Goal: Information Seeking & Learning: Learn about a topic

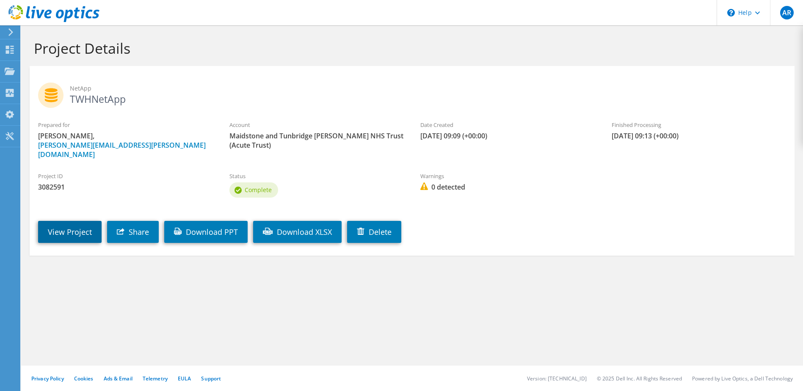
click at [58, 221] on link "View Project" at bounding box center [70, 232] width 64 height 22
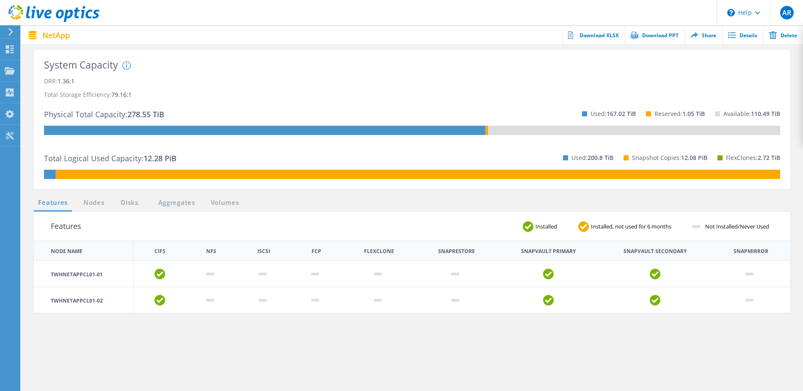
scroll to position [42, 0]
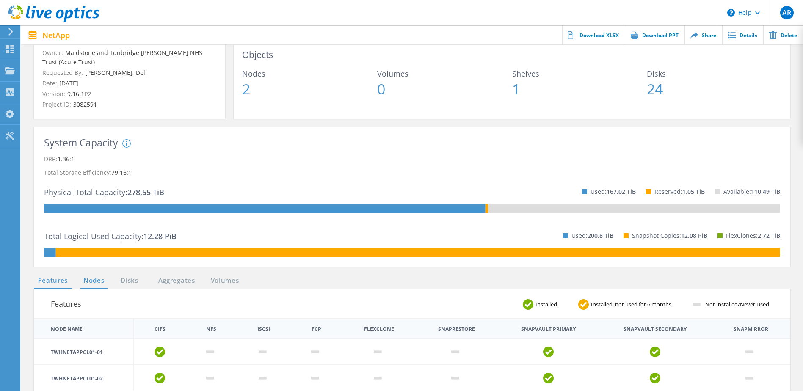
click at [94, 279] on link "Nodes" at bounding box center [93, 281] width 27 height 11
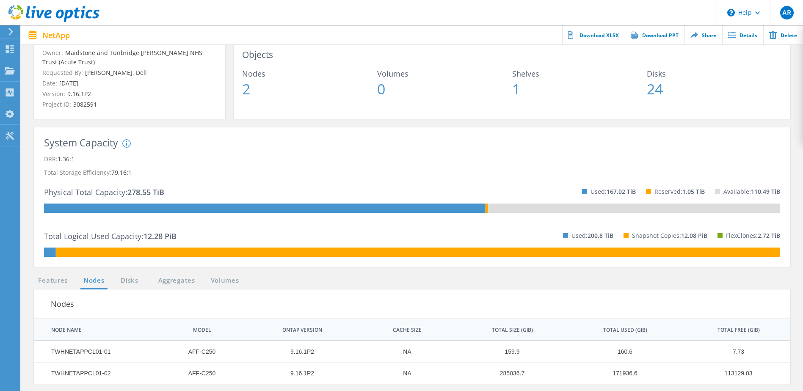
scroll to position [127, 0]
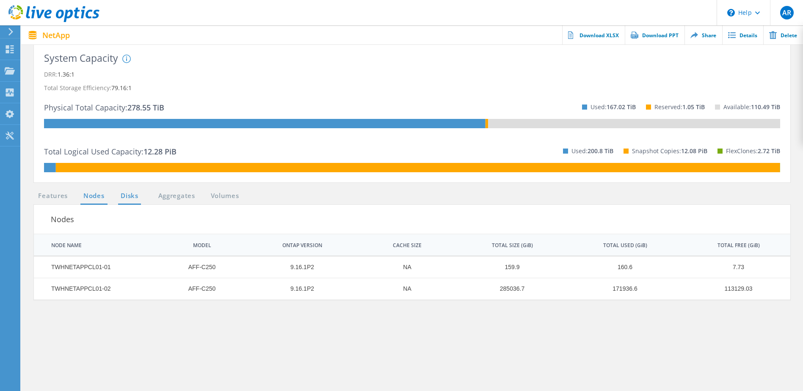
click at [139, 198] on link "Disks" at bounding box center [129, 196] width 23 height 11
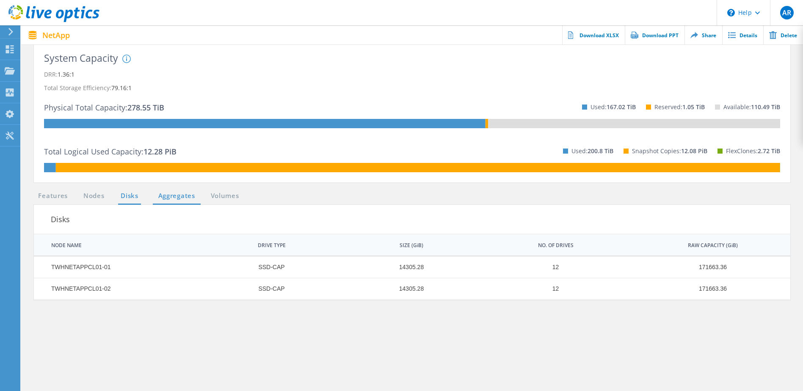
click at [177, 198] on link "Aggregates" at bounding box center [177, 196] width 48 height 11
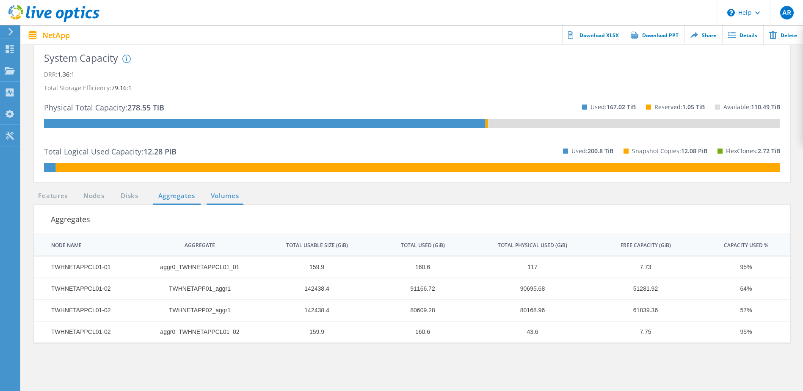
click at [218, 195] on link "Volumes" at bounding box center [225, 196] width 37 height 11
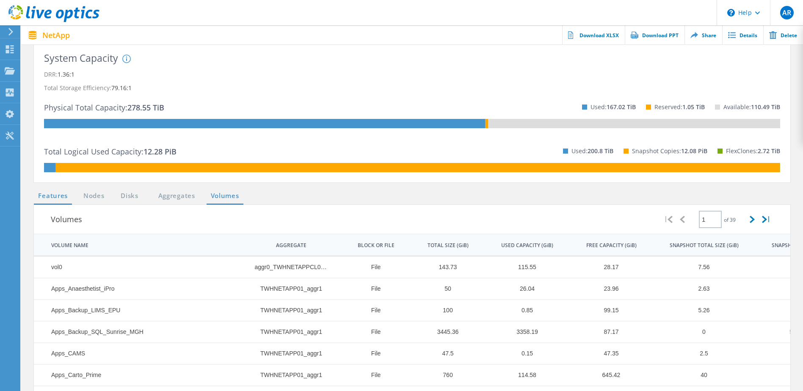
click at [67, 198] on link "Features" at bounding box center [53, 196] width 38 height 11
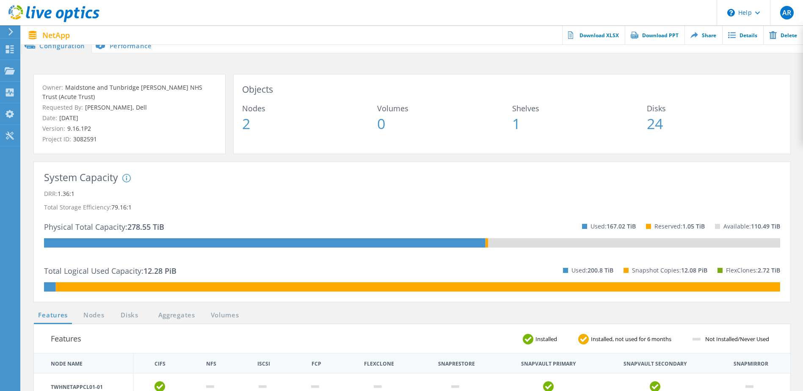
scroll to position [0, 0]
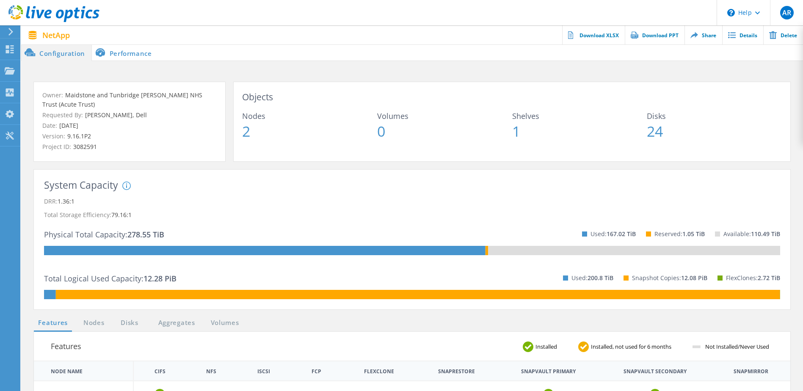
click at [148, 50] on li "Performance" at bounding box center [125, 52] width 66 height 17
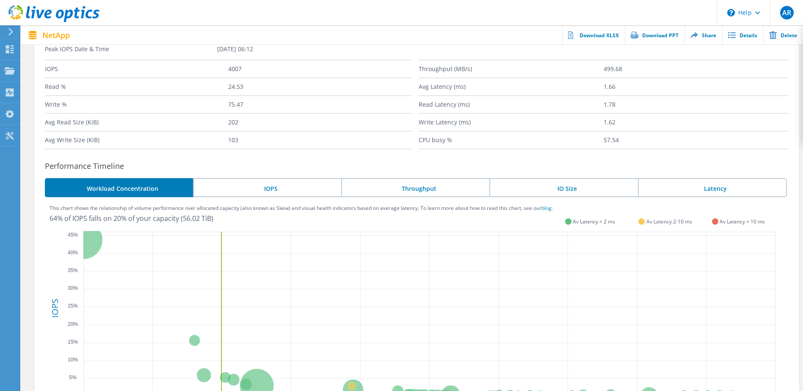
scroll to position [113, 0]
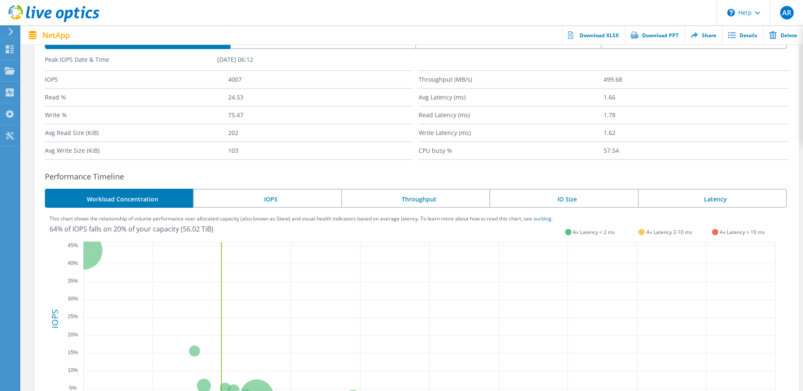
click at [321, 202] on li "IOPS" at bounding box center [267, 198] width 148 height 19
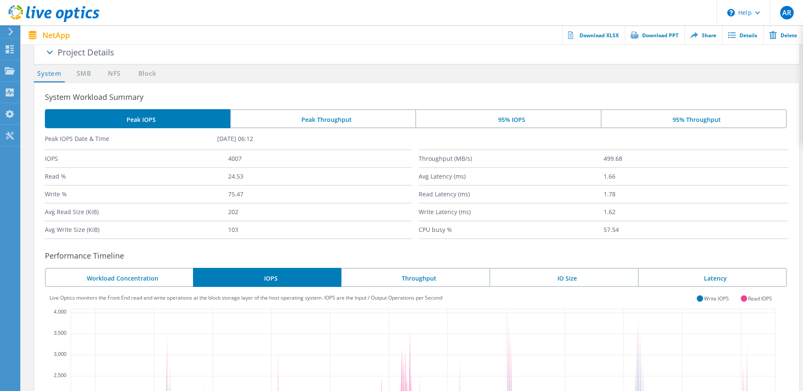
scroll to position [28, 0]
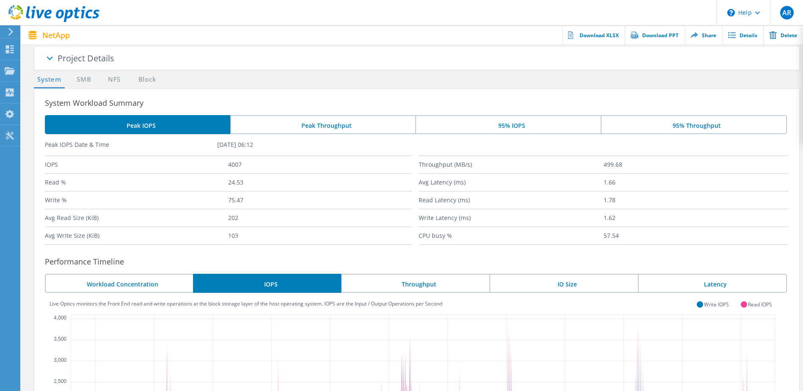
click at [439, 283] on li "Throughput" at bounding box center [415, 283] width 148 height 19
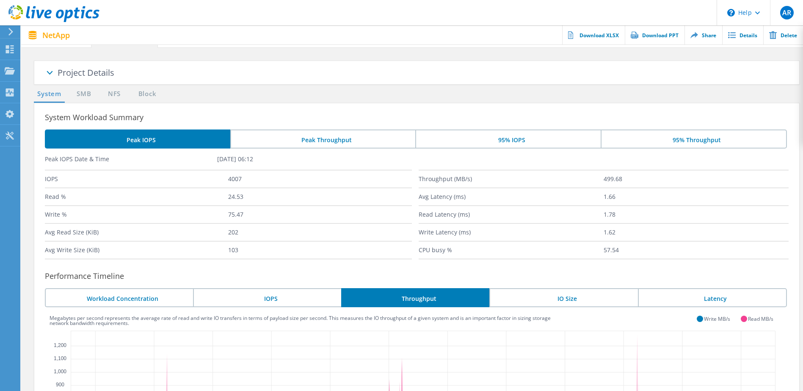
scroll to position [0, 0]
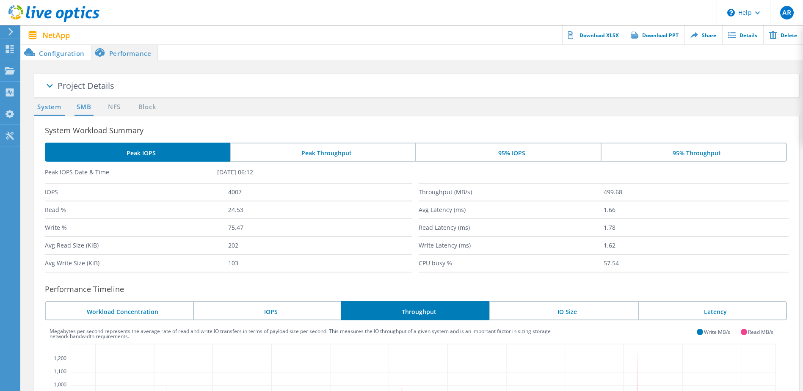
click at [86, 106] on link "SMB" at bounding box center [84, 107] width 19 height 11
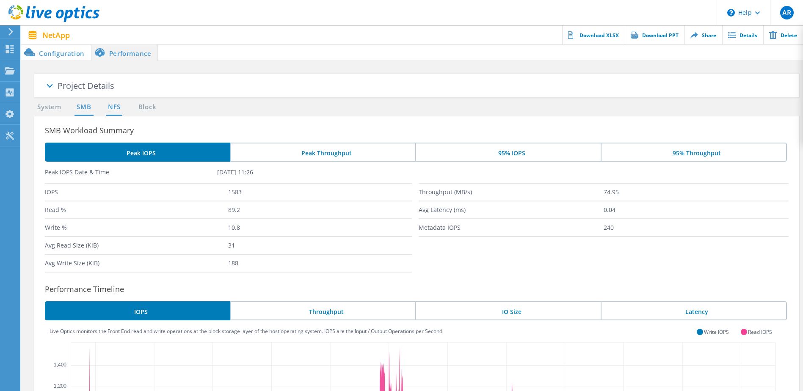
click at [112, 110] on link "NFS" at bounding box center [114, 107] width 17 height 11
click at [134, 99] on div "Project Details Owner Maidstone and Tunbridge Wells NHS Trust (Acute Trust) Req…" at bounding box center [412, 339] width 774 height 531
click at [149, 109] on link "Block" at bounding box center [146, 107] width 23 height 11
click at [68, 48] on li "Configuration" at bounding box center [56, 52] width 70 height 17
